Goal: Transaction & Acquisition: Purchase product/service

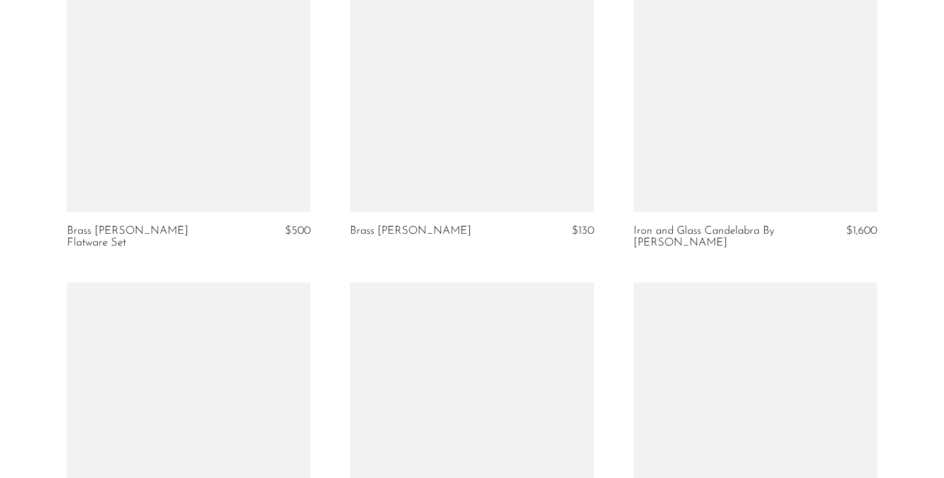
scroll to position [3428, 0]
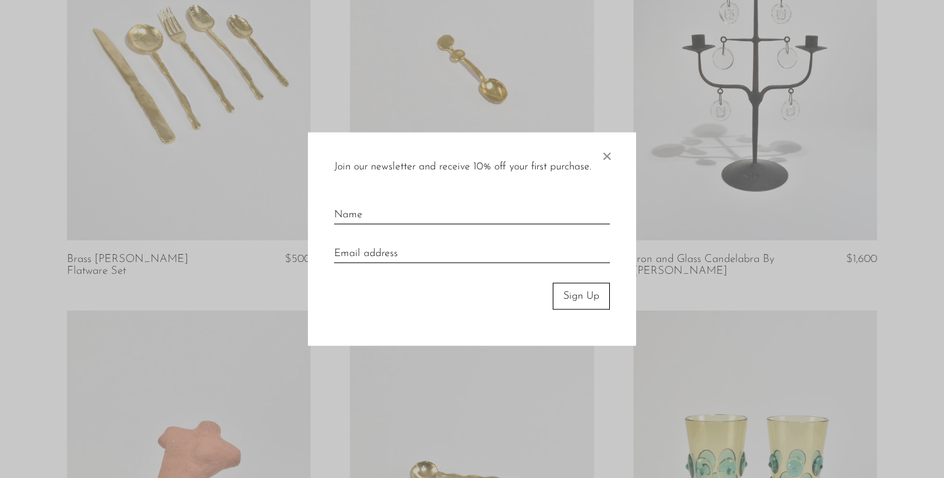
click at [184, 95] on div at bounding box center [472, 239] width 944 height 478
click at [608, 158] on span "×" at bounding box center [606, 154] width 13 height 42
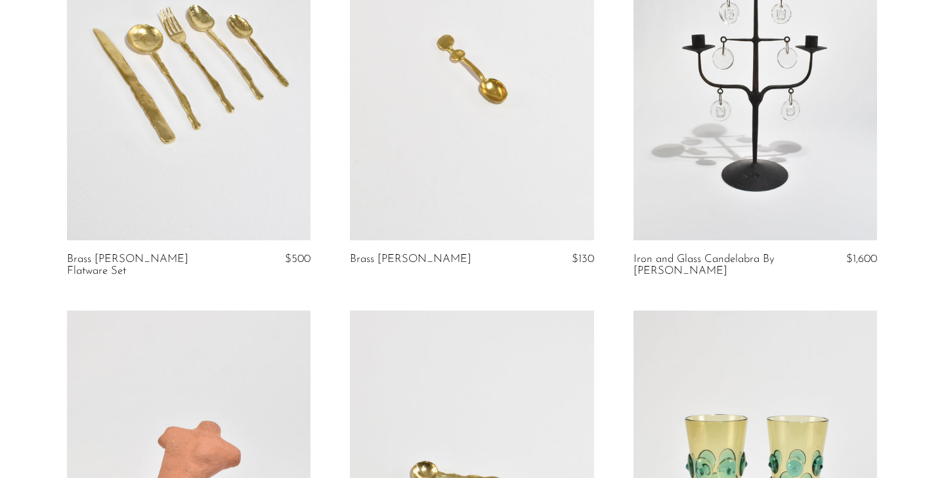
click at [146, 119] on link at bounding box center [189, 69] width 244 height 341
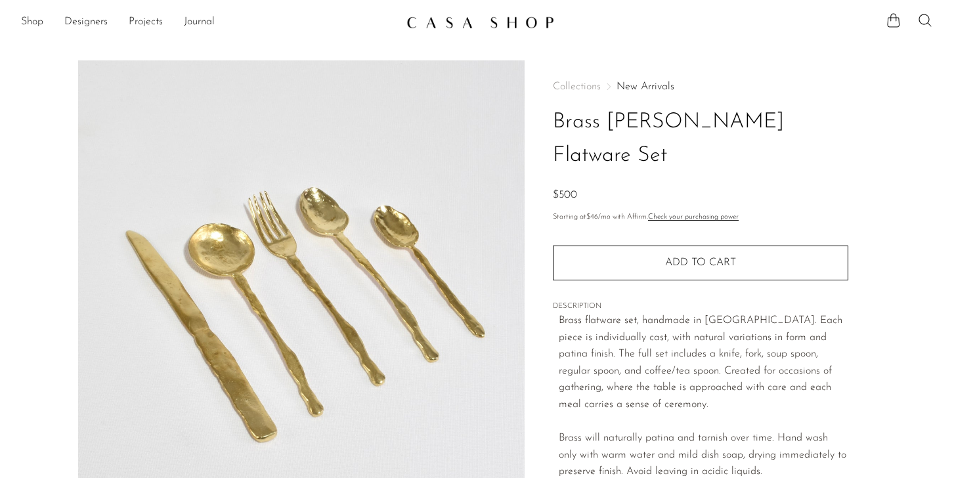
click at [629, 146] on div "Collections New Arrivals Brass Spindel Flatware Set $500" at bounding box center [700, 142] width 295 height 123
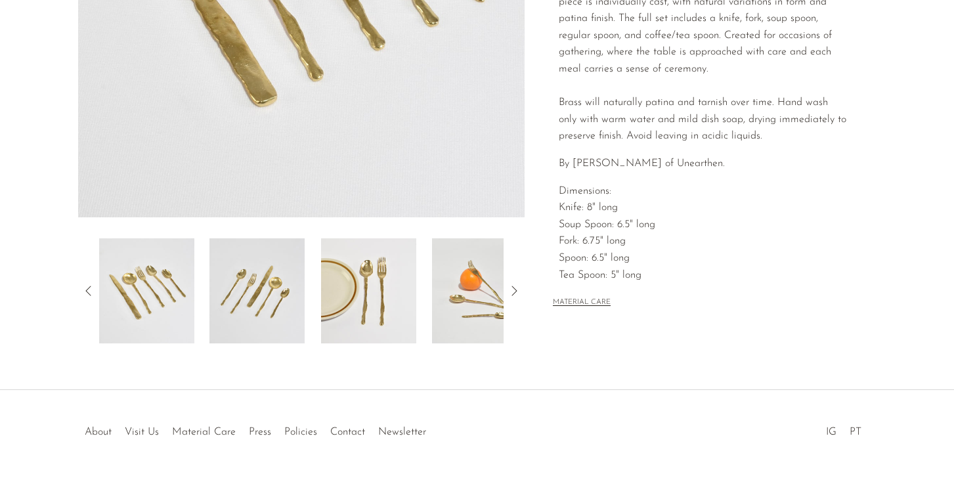
scroll to position [342, 0]
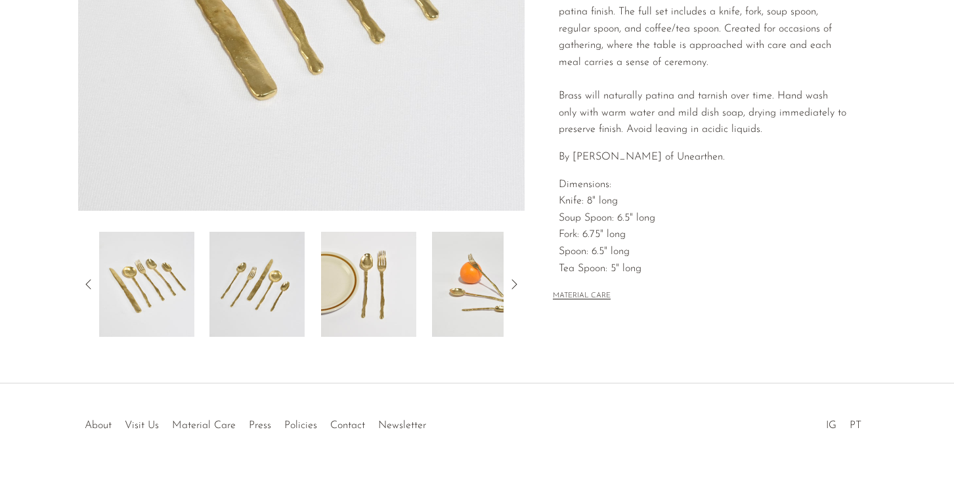
click at [587, 291] on button "MATERIAL CARE" at bounding box center [582, 296] width 58 height 10
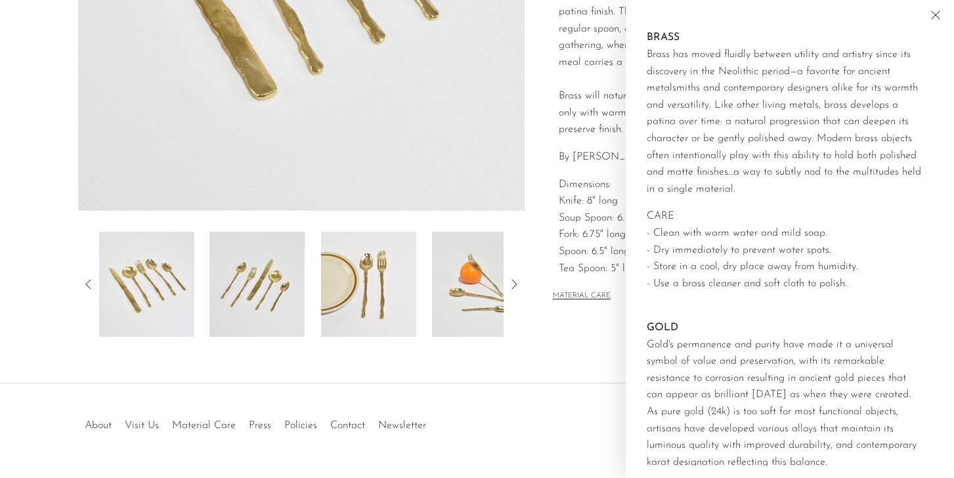
scroll to position [495, 0]
click at [597, 300] on div "Collections New Arrivals Brass Spindel Flatware Set $500 Starting at $46 /mo wi…" at bounding box center [699, 27] width 351 height 618
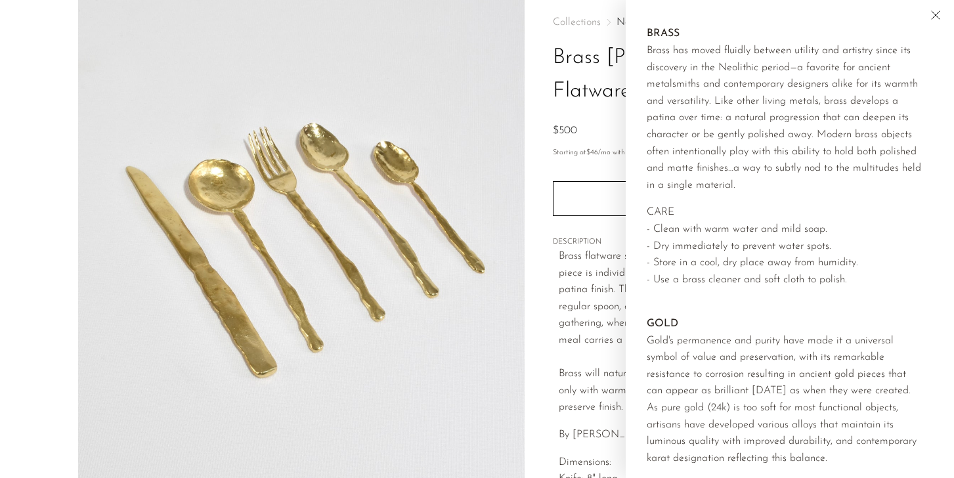
scroll to position [58, 0]
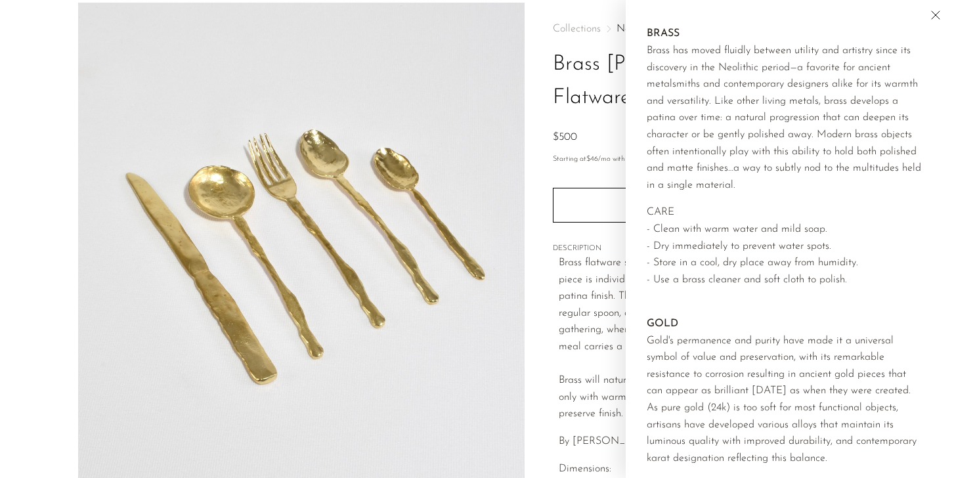
click at [941, 15] on icon "Close" at bounding box center [935, 15] width 16 height 16
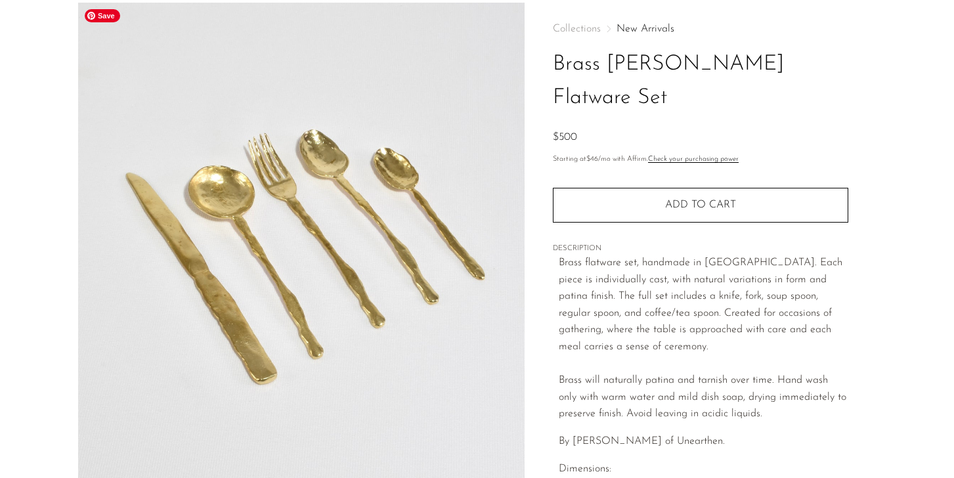
click at [282, 218] on img at bounding box center [301, 249] width 447 height 492
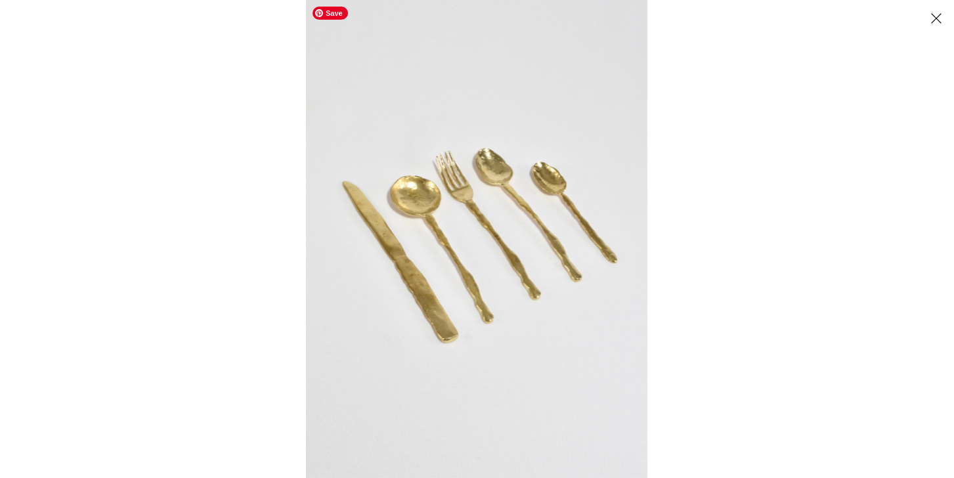
click at [424, 211] on img at bounding box center [476, 239] width 341 height 478
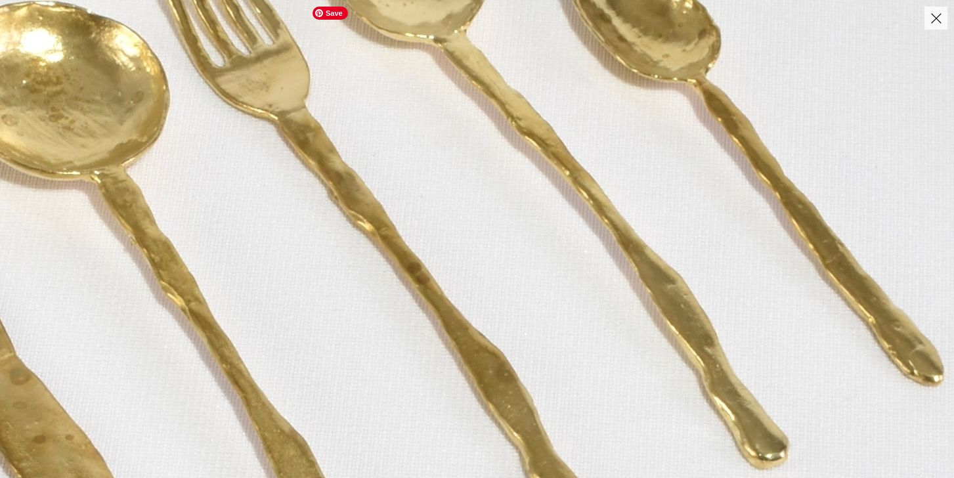
click at [422, 211] on img at bounding box center [326, 280] width 1502 height 2103
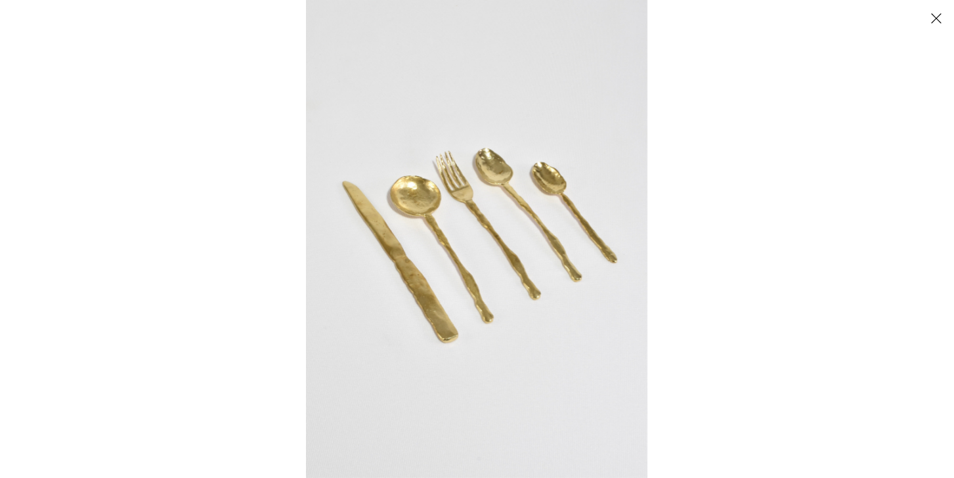
click at [938, 16] on button "Close" at bounding box center [935, 18] width 23 height 23
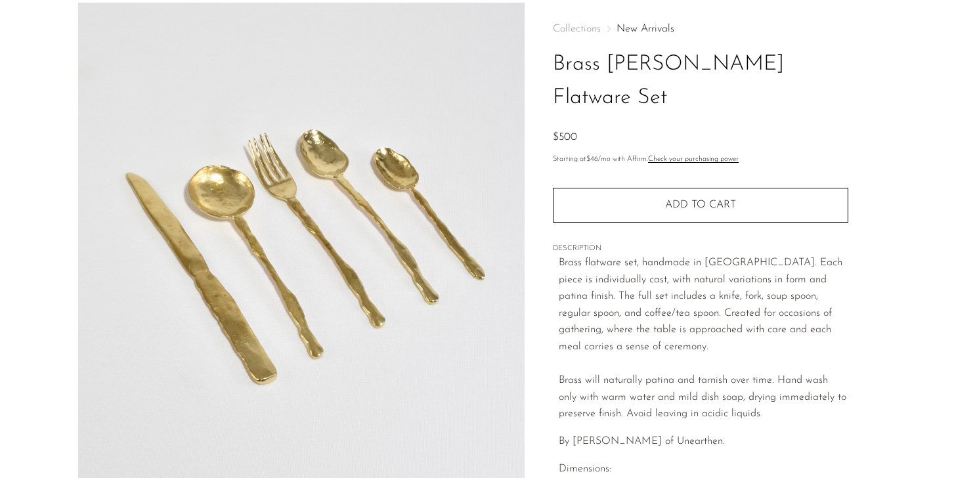
click at [860, 62] on div "Collections New Arrivals Brass Spindel Flatware Set $500 Starting at $46 /mo wi…" at bounding box center [699, 312] width 351 height 618
